Goal: Check status

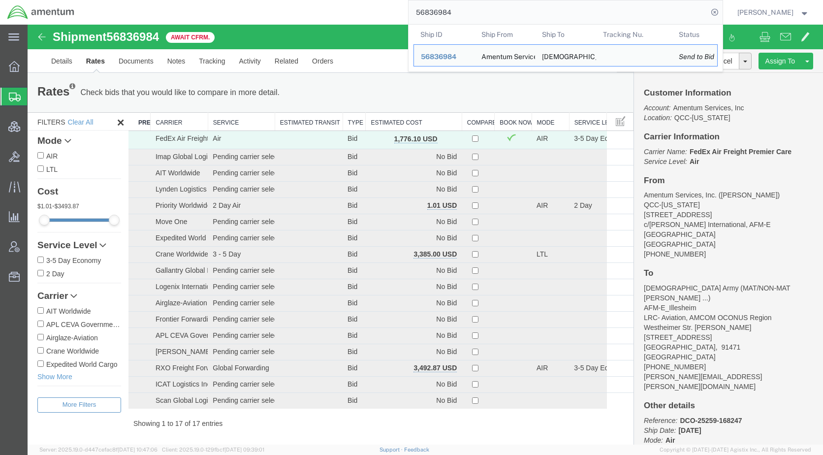
drag, startPoint x: 520, startPoint y: 12, endPoint x: 417, endPoint y: 11, distance: 103.9
click at [417, 11] on div "56836984 Ship ID Ship From Ship To Tracking Nu. Status Ship ID 56836984 Ship Fr…" at bounding box center [402, 12] width 641 height 25
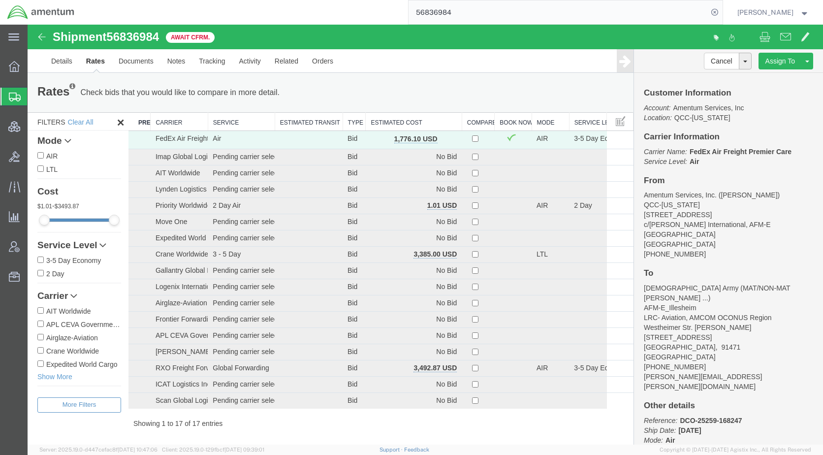
paste input "792252"
type input "56792252"
click at [722, 11] on icon at bounding box center [715, 12] width 14 height 14
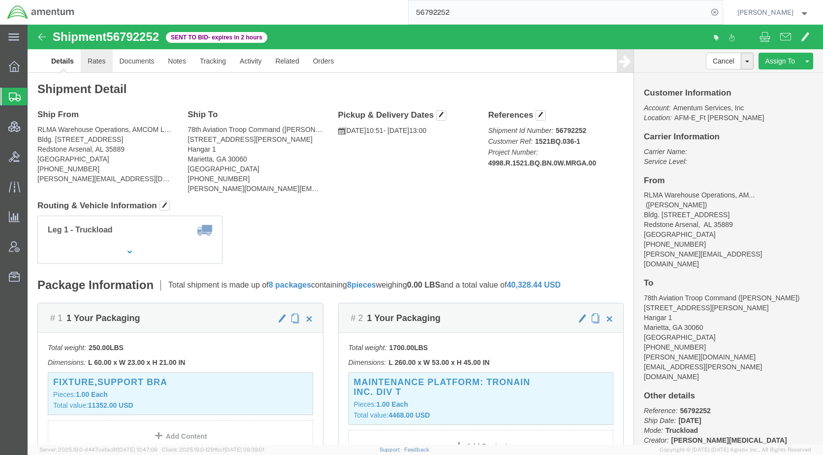
click link "Rates"
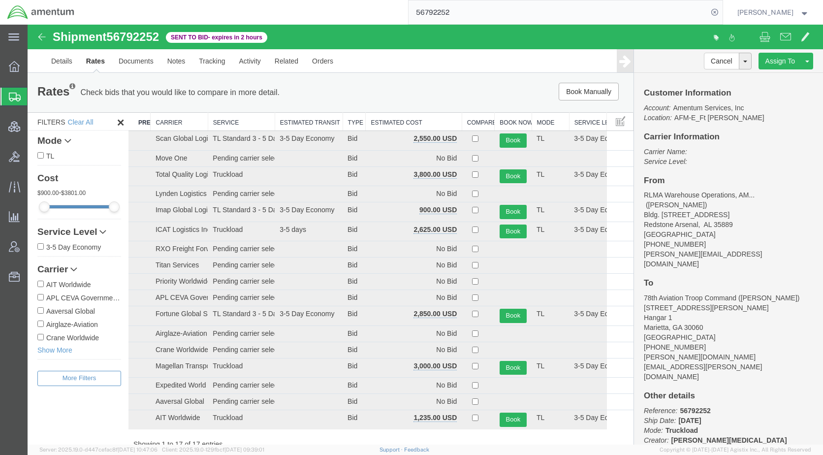
click at [392, 126] on th "Estimated Cost" at bounding box center [414, 122] width 96 height 18
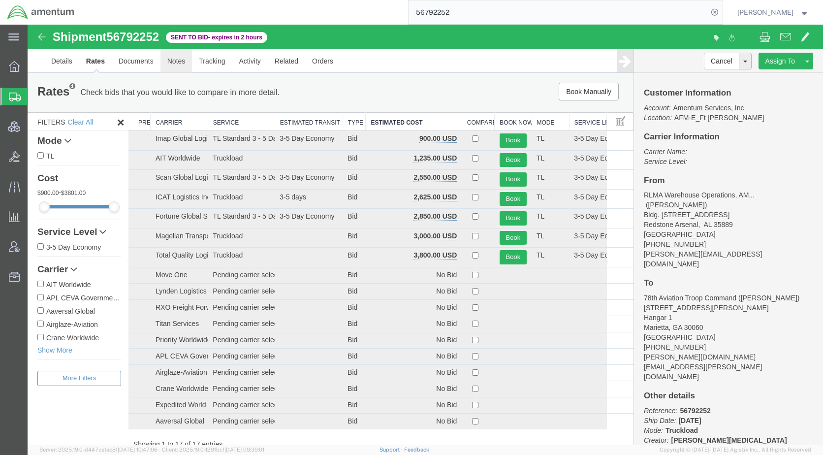
click at [183, 59] on link "Notes" at bounding box center [177, 61] width 32 height 24
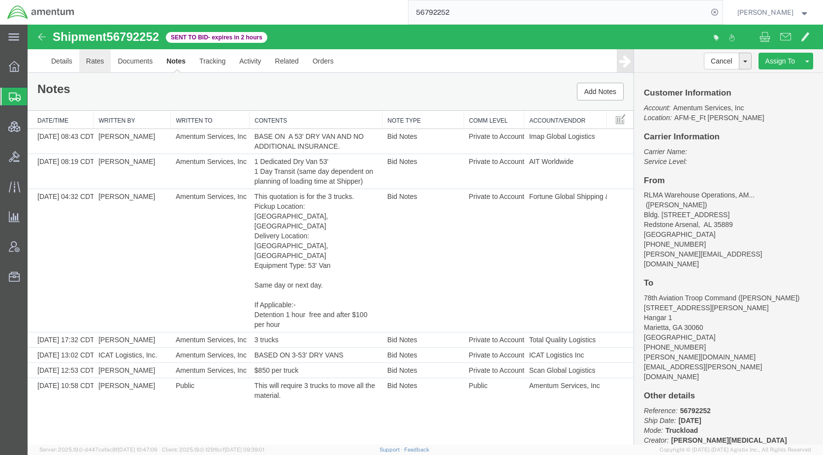
click at [99, 61] on link "Rates" at bounding box center [95, 61] width 32 height 24
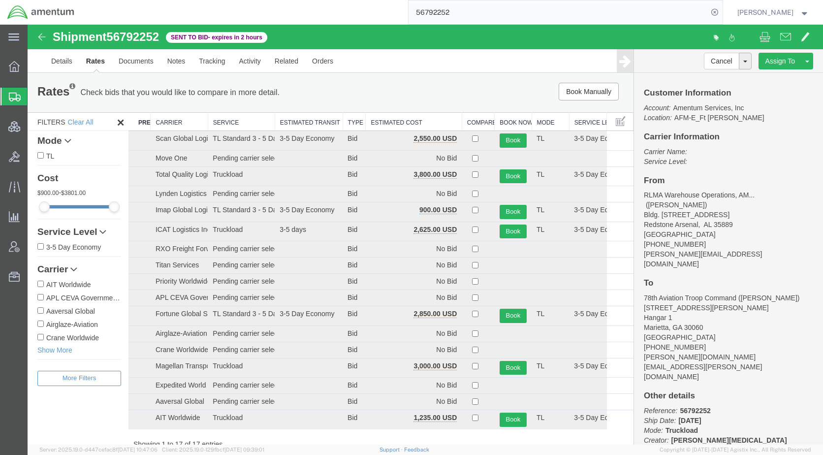
click at [387, 118] on th "Estimated Cost" at bounding box center [414, 122] width 96 height 18
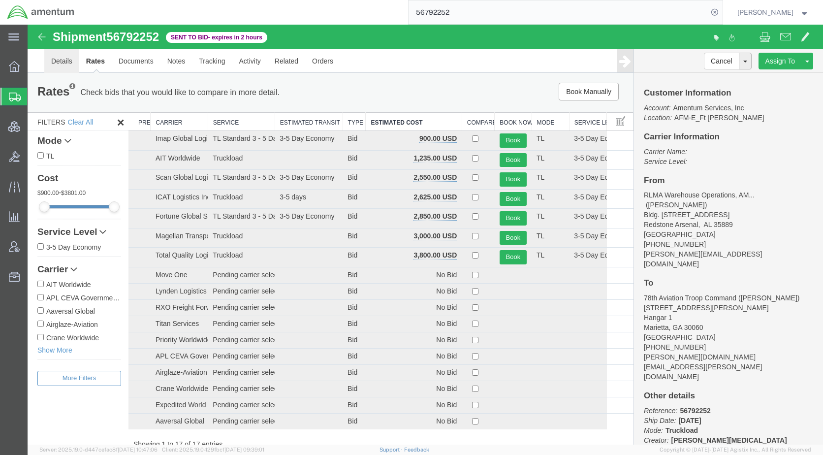
drag, startPoint x: 69, startPoint y: 62, endPoint x: 148, endPoint y: 156, distance: 123.0
click at [69, 62] on link "Details" at bounding box center [61, 61] width 35 height 24
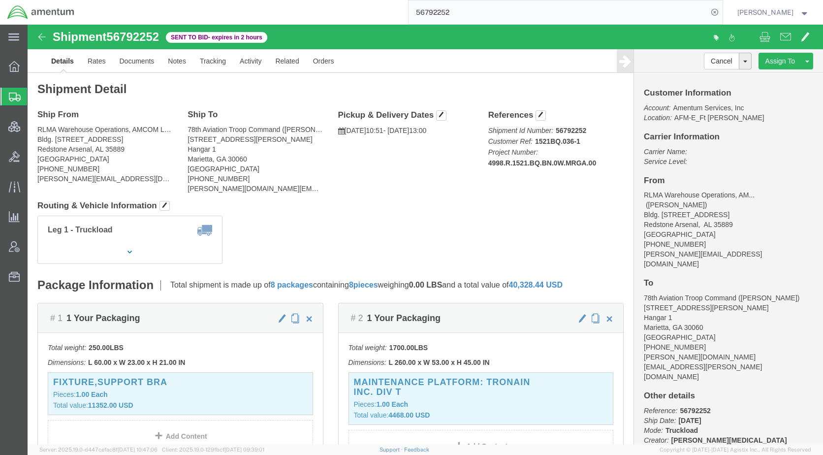
click div "Ship From RLMA Warehouse Operations, AMCOM Logistics Center (ALC) ([PERSON_NAME…"
